Goal: Find specific page/section: Find specific page/section

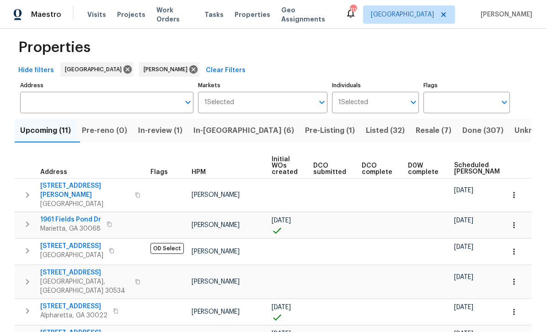
scroll to position [10, 0]
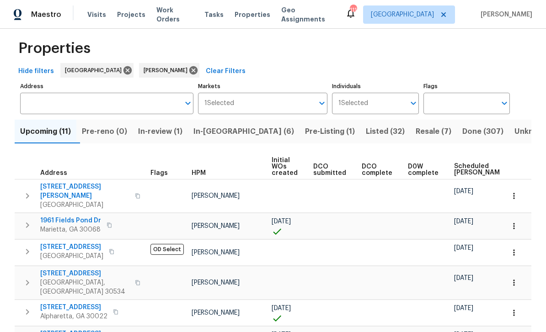
click at [305, 131] on span "Pre-Listing (1)" at bounding box center [330, 131] width 50 height 13
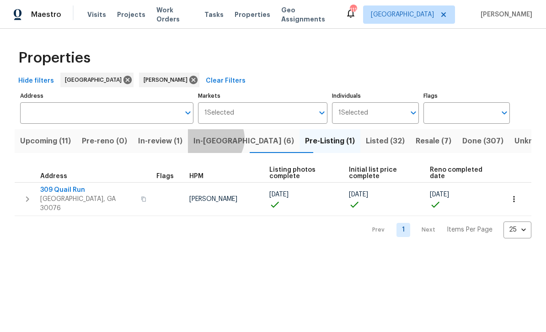
click at [221, 140] on span "In-reno (6)" at bounding box center [243, 141] width 101 height 13
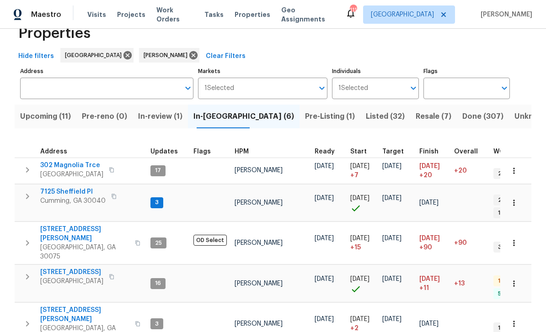
scroll to position [24, 0]
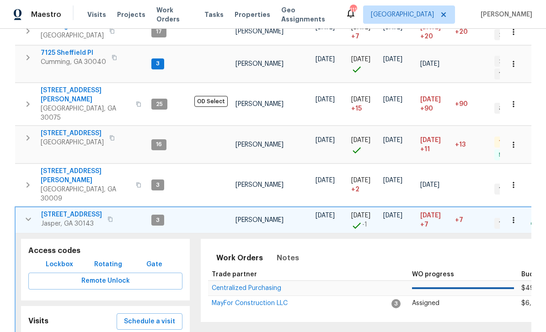
scroll to position [174, 0]
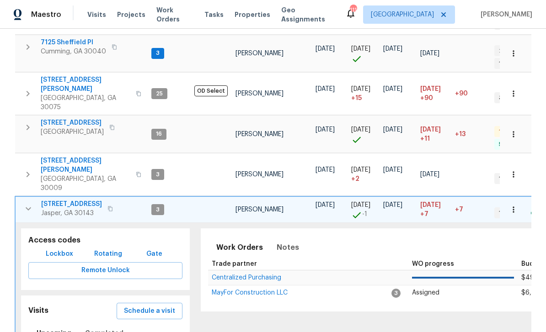
click at [56, 249] on span "Lockbox" at bounding box center [59, 254] width 27 height 11
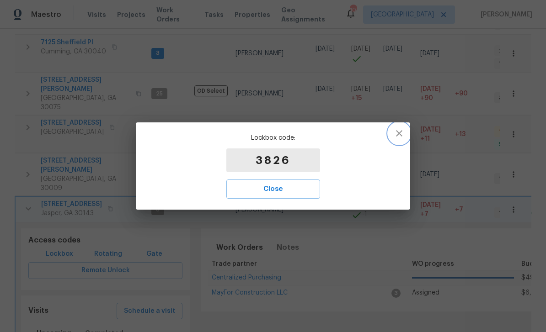
click at [401, 135] on icon "button" at bounding box center [399, 133] width 6 height 6
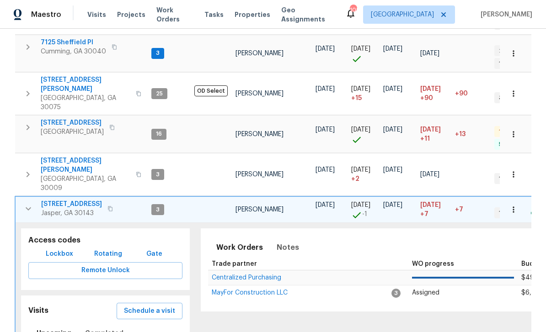
click at [23, 203] on icon "button" at bounding box center [28, 208] width 11 height 11
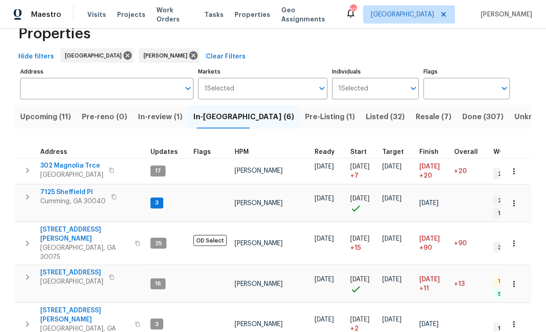
scroll to position [27, 0]
click at [27, 191] on icon "button" at bounding box center [27, 196] width 11 height 11
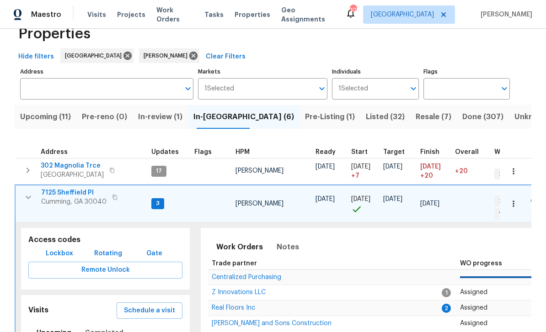
click at [114, 195] on icon "button" at bounding box center [114, 197] width 5 height 5
click at [53, 248] on span "Lockbox" at bounding box center [59, 253] width 27 height 11
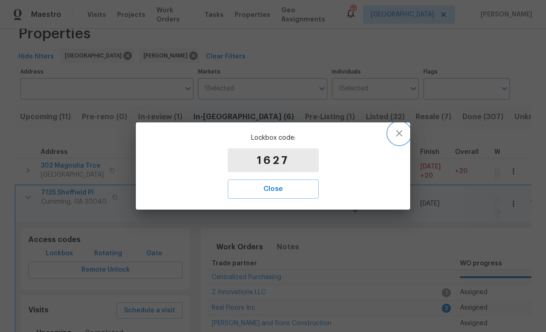
click at [399, 137] on icon "button" at bounding box center [398, 133] width 11 height 11
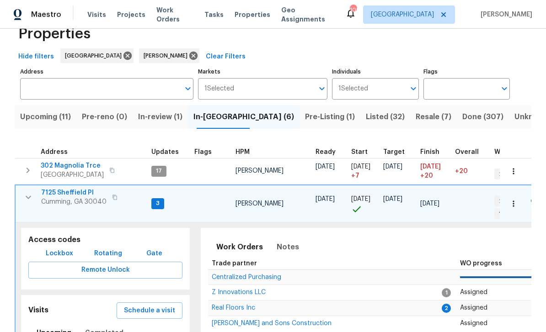
click at [24, 112] on div "Upcoming (11) Pre-reno (0) In-review (1) In-reno (6) Pre-Listing (1) Listed (32…" at bounding box center [273, 333] width 516 height 466
click at [26, 188] on button "button" at bounding box center [28, 197] width 18 height 18
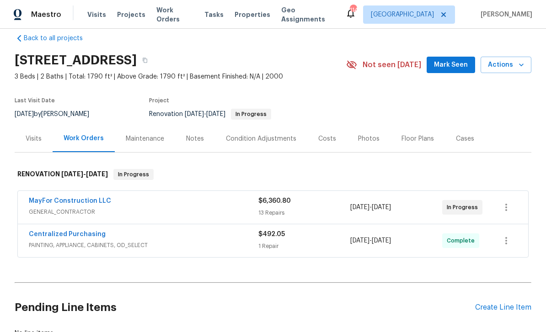
scroll to position [14, 0]
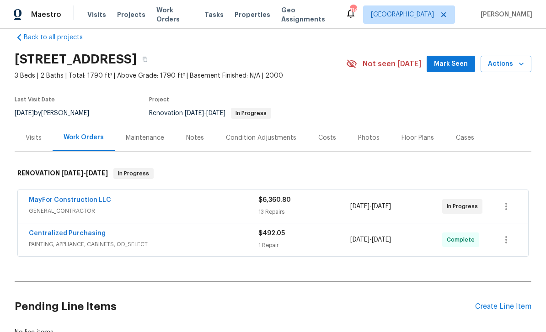
click at [49, 197] on link "MayFor Construction LLC" at bounding box center [70, 200] width 82 height 6
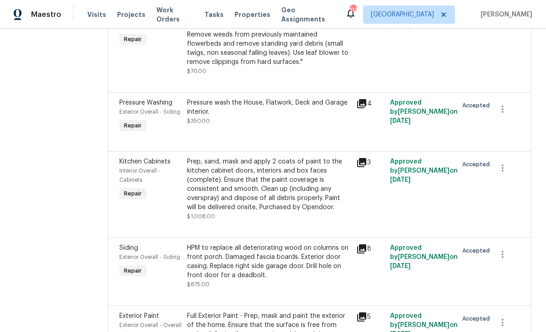
scroll to position [180, 0]
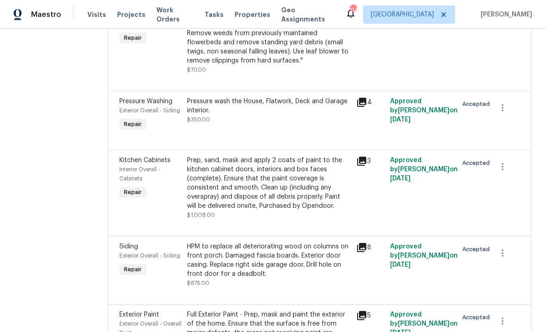
click at [366, 166] on icon at bounding box center [361, 161] width 9 height 9
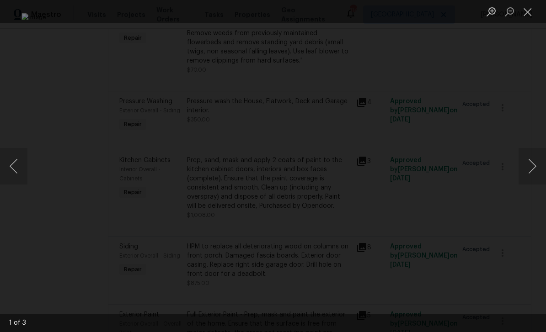
click at [530, 165] on button "Next image" at bounding box center [531, 166] width 27 height 37
click at [530, 167] on button "Next image" at bounding box center [531, 166] width 27 height 37
click at [529, 9] on button "Close lightbox" at bounding box center [527, 12] width 18 height 16
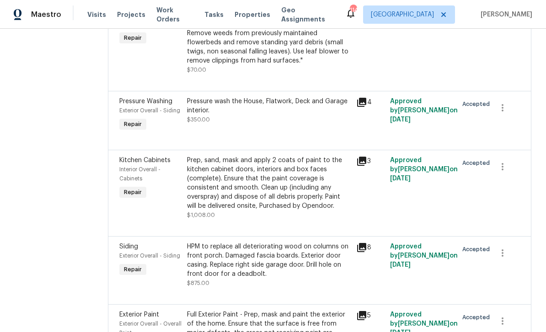
click at [365, 166] on icon at bounding box center [361, 161] width 9 height 9
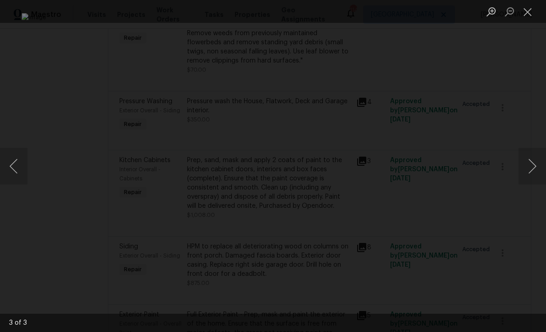
click at [535, 11] on button "Close lightbox" at bounding box center [527, 12] width 18 height 16
